Goal: Obtain resource: Download file/media

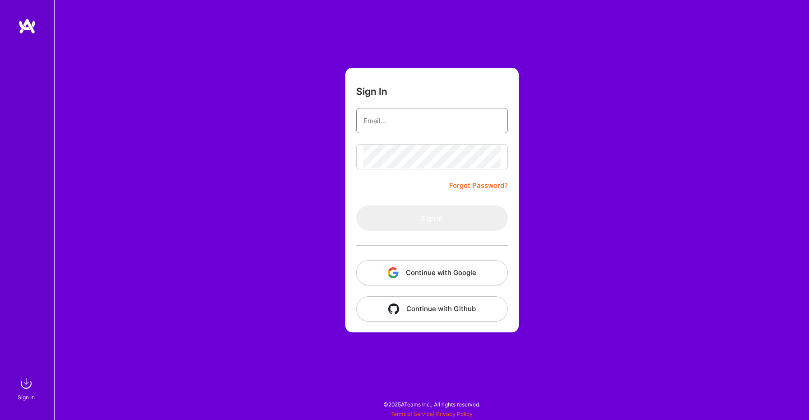
type input "[PERSON_NAME][EMAIL_ADDRESS][DOMAIN_NAME]"
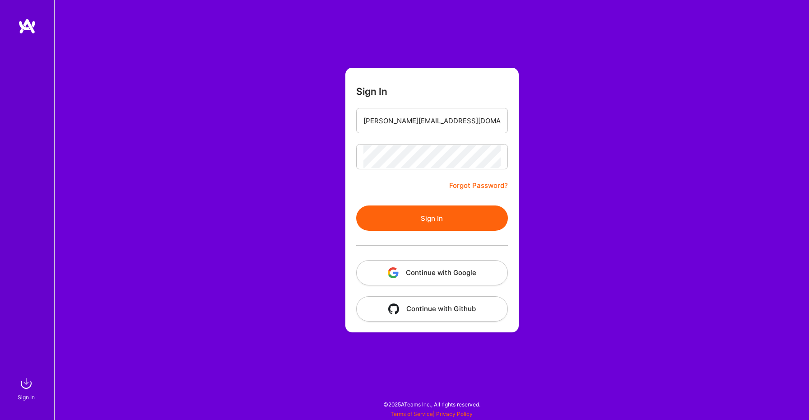
click at [394, 229] on button "Sign In" at bounding box center [432, 217] width 152 height 25
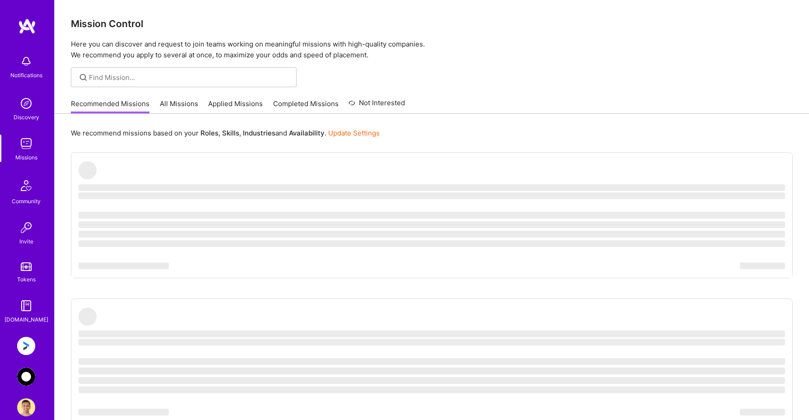
click at [32, 345] on img at bounding box center [26, 346] width 18 height 18
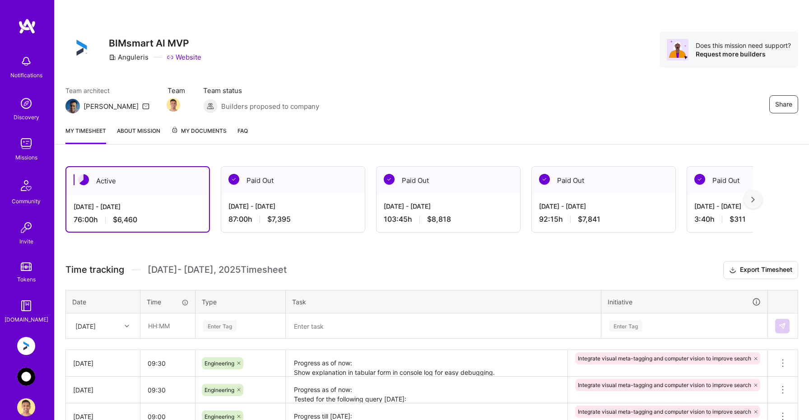
click at [198, 131] on span "My Documents" at bounding box center [199, 131] width 56 height 10
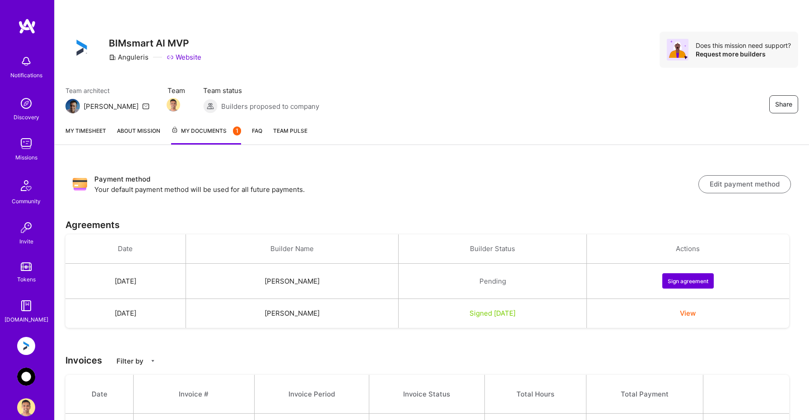
click at [696, 312] on button "View" at bounding box center [688, 312] width 16 height 9
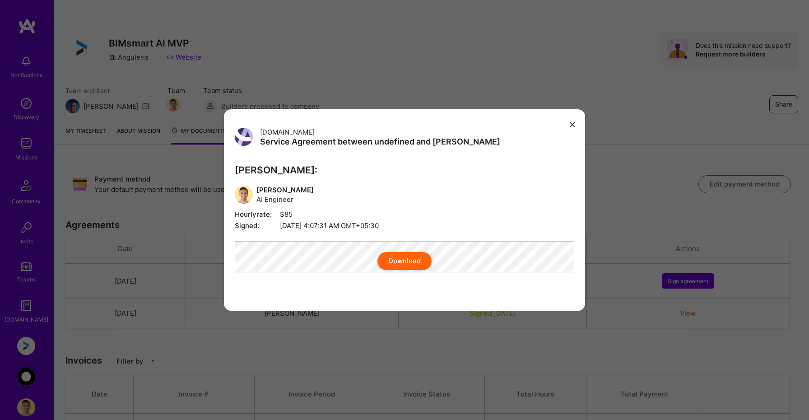
click at [409, 266] on button "Download" at bounding box center [404, 261] width 54 height 18
